Goal: Transaction & Acquisition: Book appointment/travel/reservation

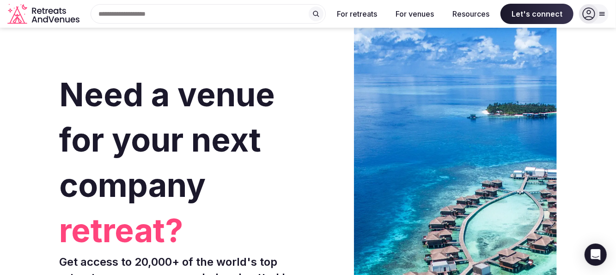
click at [149, 13] on div "Search Popular Destinations [GEOGRAPHIC_DATA], [GEOGRAPHIC_DATA] [GEOGRAPHIC_DA…" at bounding box center [204, 13] width 243 height 19
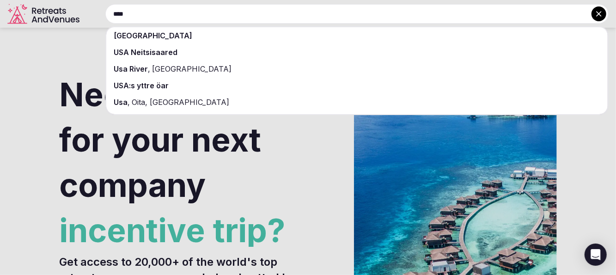
type input "***"
click at [120, 36] on span "[GEOGRAPHIC_DATA]" at bounding box center [153, 35] width 79 height 9
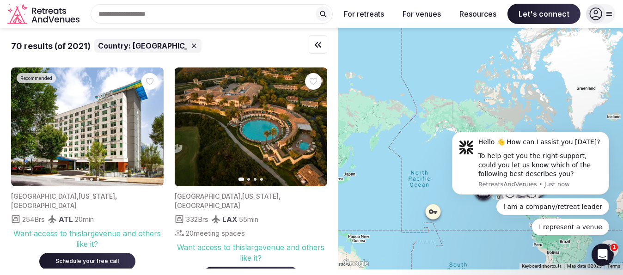
click at [313, 126] on icon "button" at bounding box center [313, 126] width 7 height 7
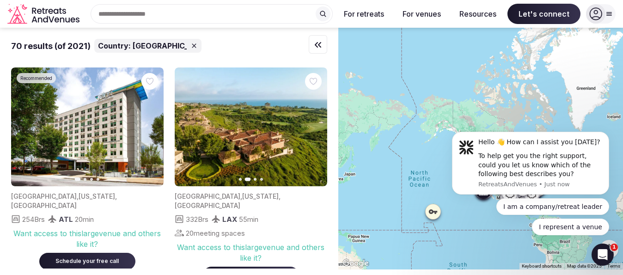
click at [313, 126] on icon "button" at bounding box center [313, 126] width 7 height 7
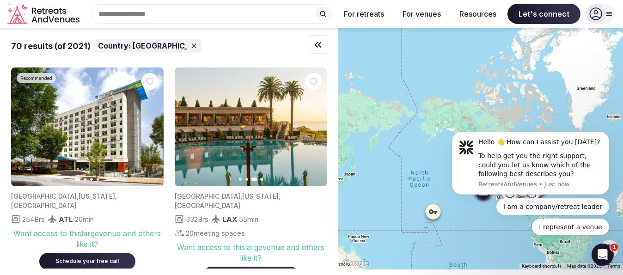
click at [313, 126] on icon "button" at bounding box center [313, 126] width 7 height 7
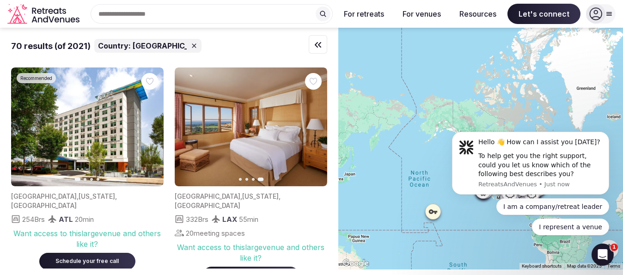
click at [49, 19] on icon "Retreats and Venues company logo" at bounding box center [44, 14] width 74 height 21
